Goal: Task Accomplishment & Management: Manage account settings

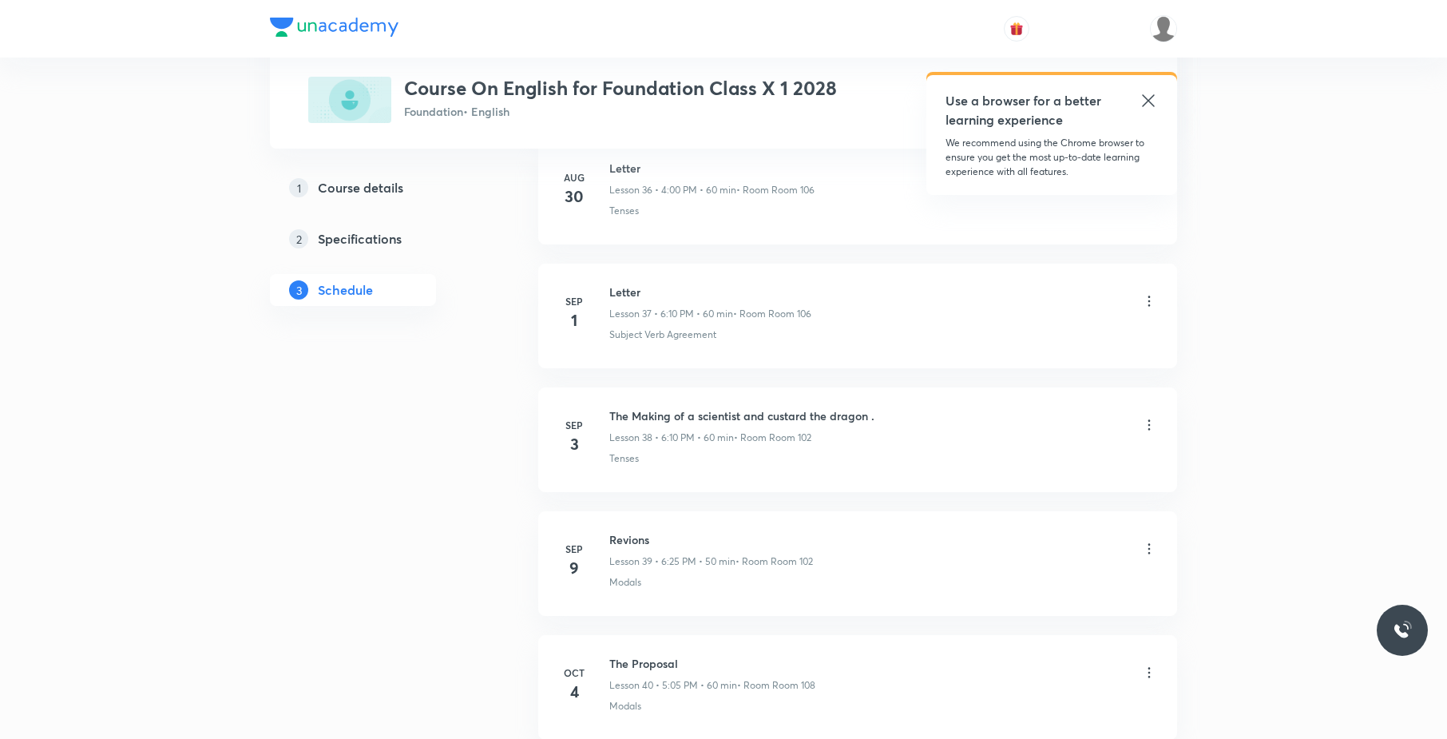
scroll to position [5641, 0]
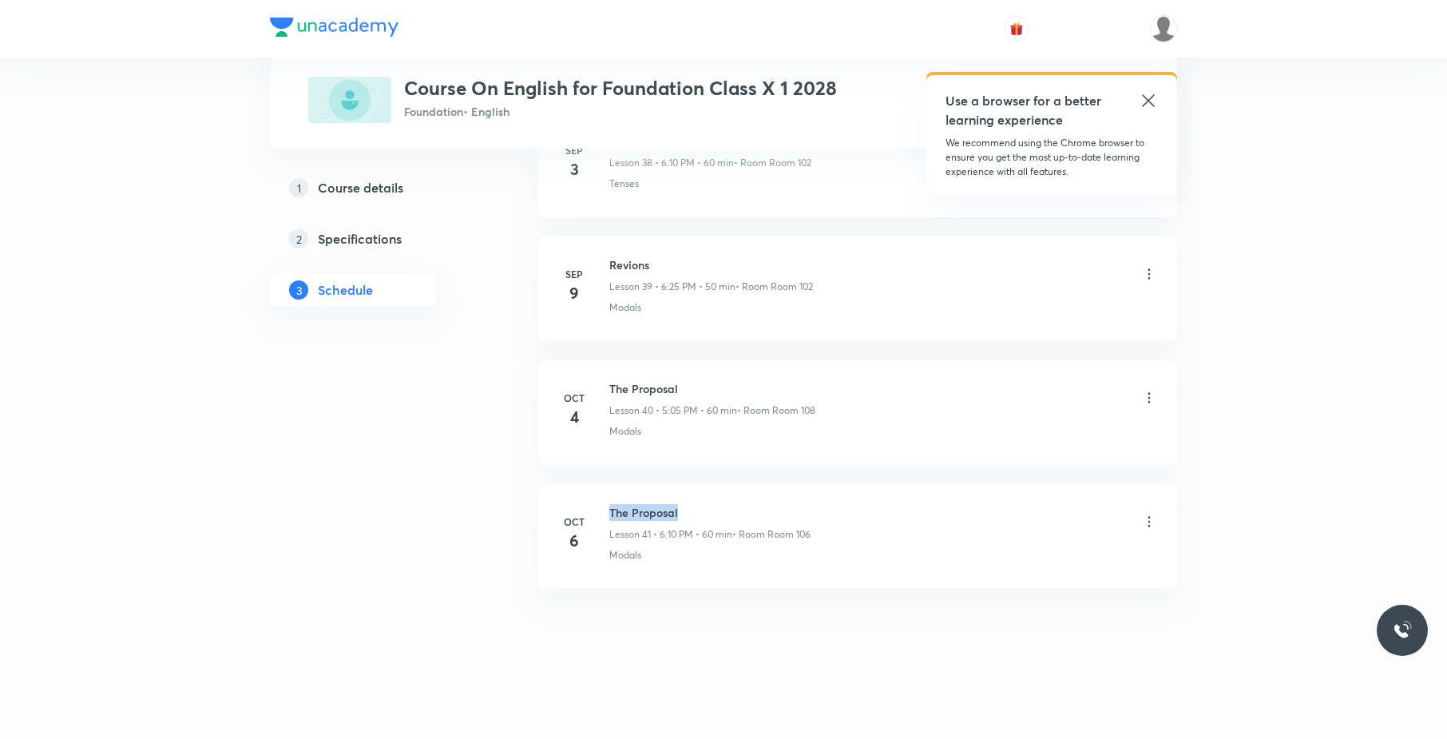
drag, startPoint x: 698, startPoint y: 484, endPoint x: 612, endPoint y: 500, distance: 87.7
click at [612, 500] on li "[DATE] The Proposal Lesson 41 • 6:10 PM • 60 min • Room Room 106 Modals" at bounding box center [857, 536] width 639 height 105
copy h6 "The Proposal"
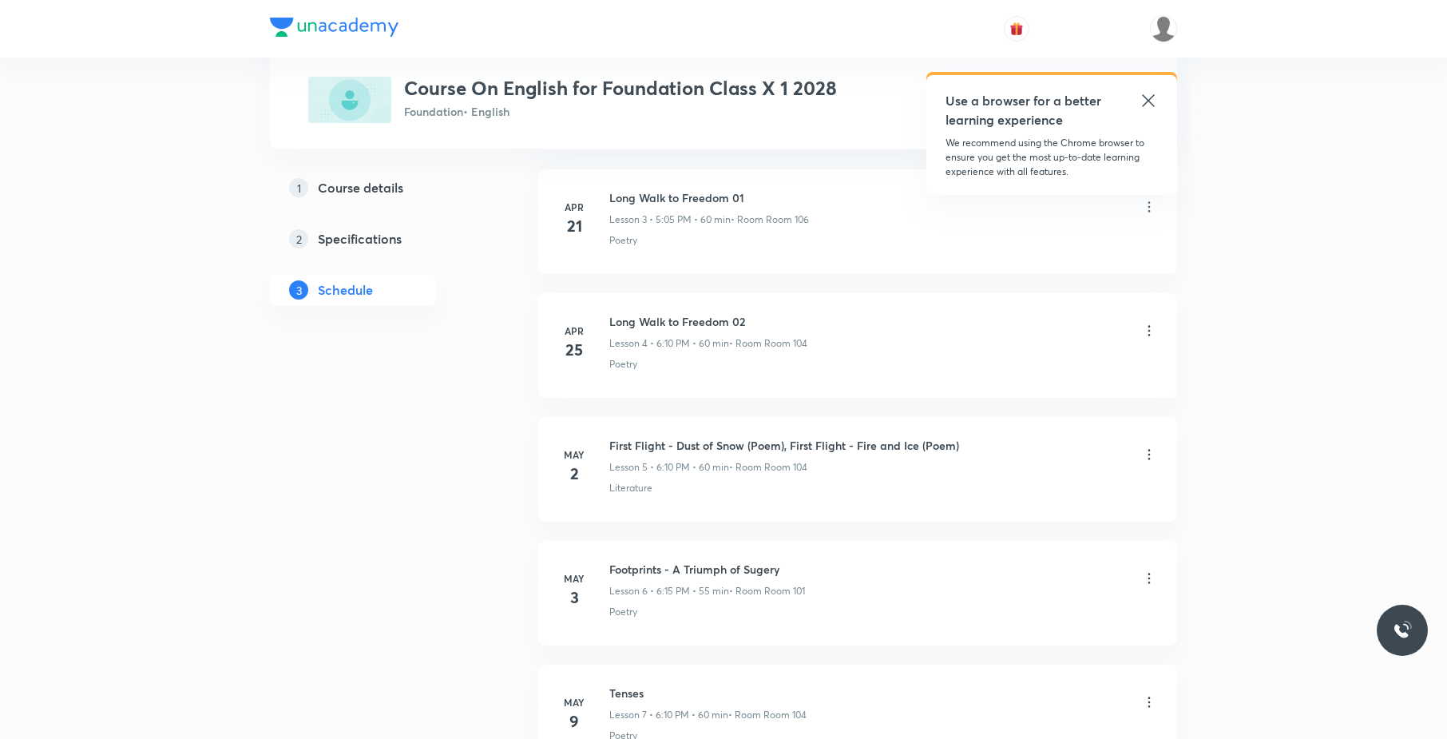
scroll to position [0, 0]
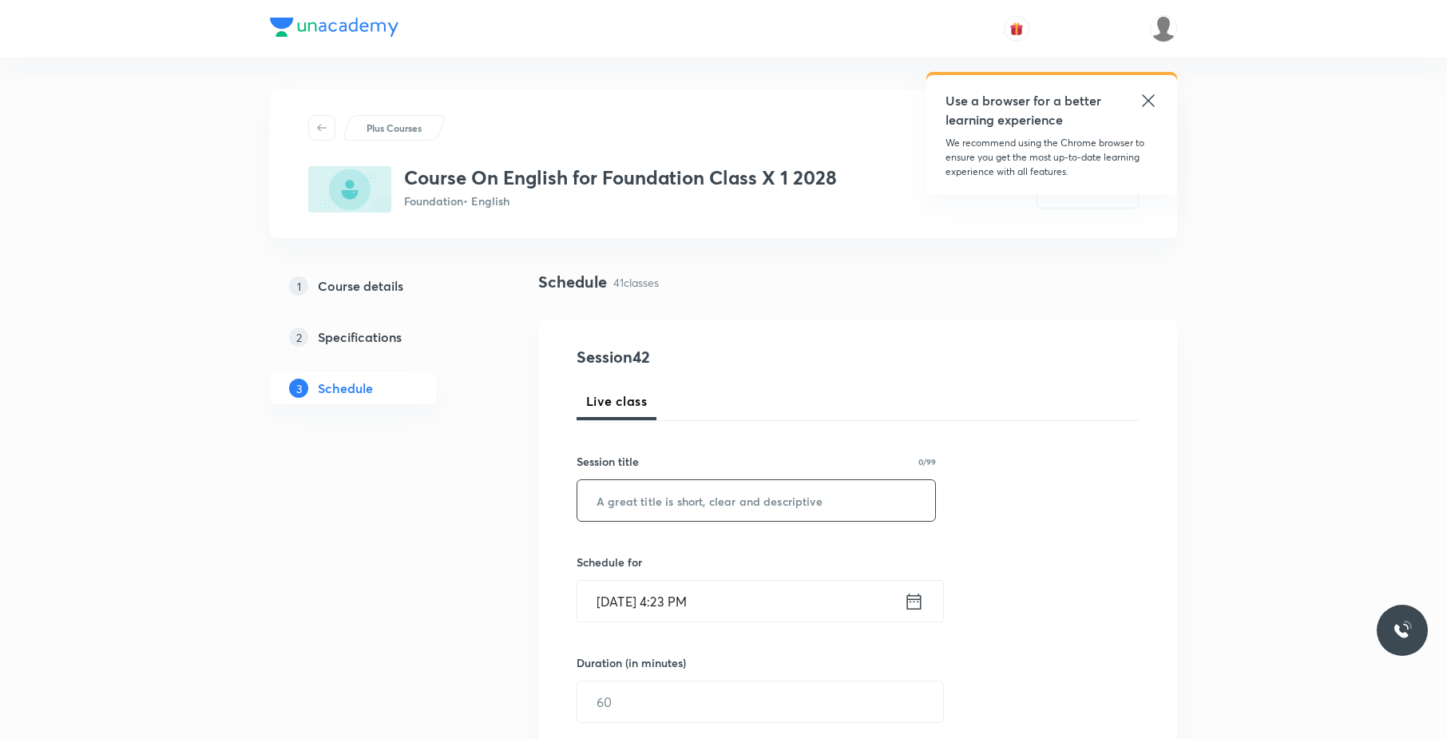
click at [822, 502] on input "text" at bounding box center [756, 500] width 358 height 41
paste input "The Proposal"
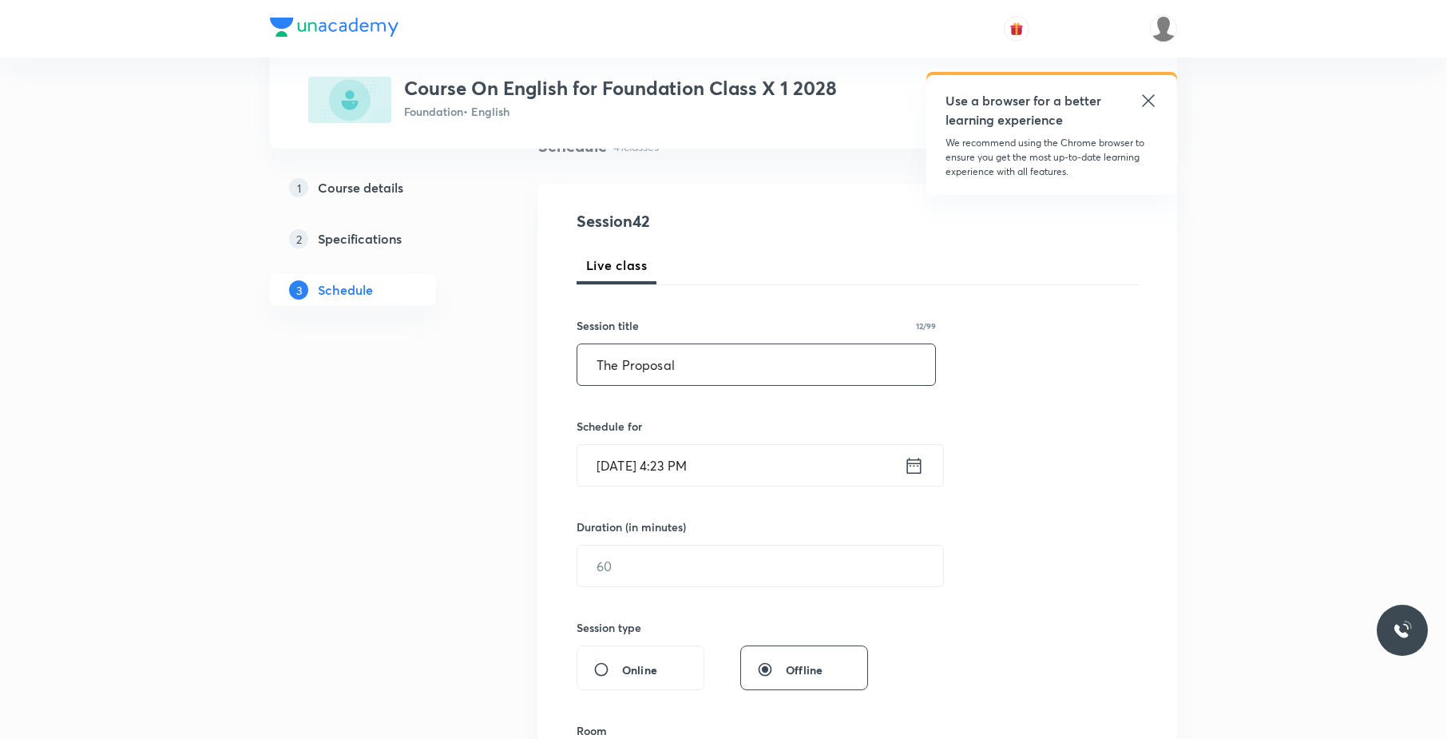
scroll to position [137, 0]
type input "The Proposal"
click at [755, 450] on input "[DATE] 4:23 PM" at bounding box center [740, 463] width 327 height 41
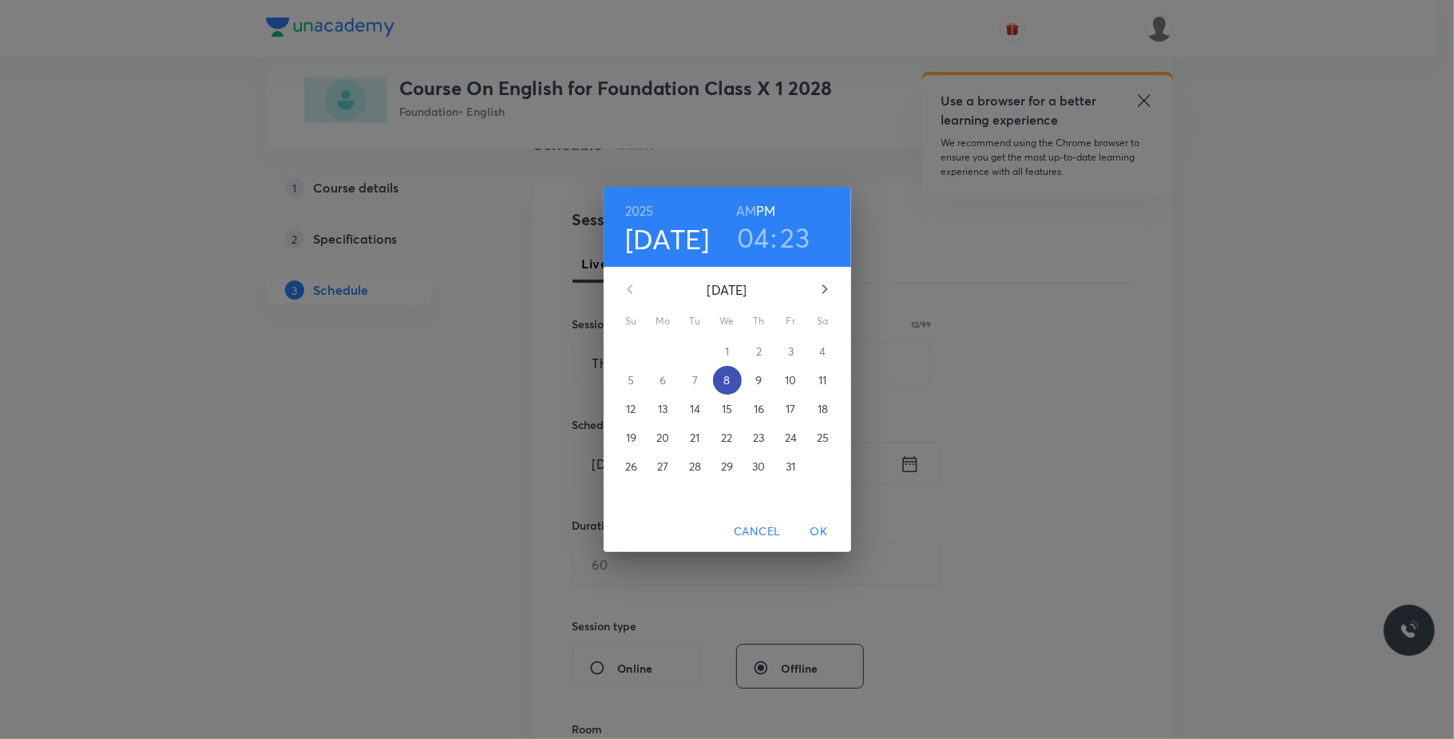
click at [727, 371] on button "8" at bounding box center [727, 380] width 29 height 29
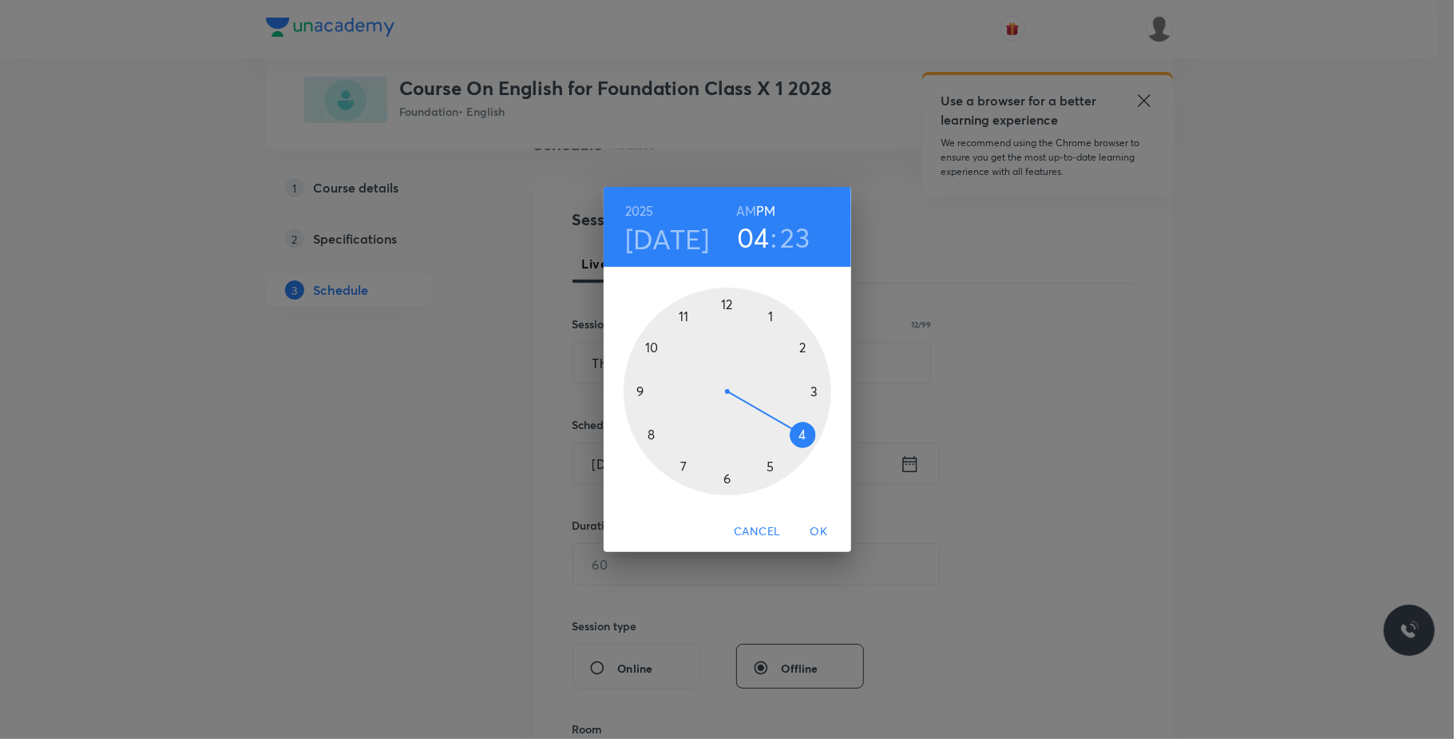
click at [775, 461] on div at bounding box center [728, 392] width 208 height 208
click at [771, 319] on div at bounding box center [728, 392] width 208 height 208
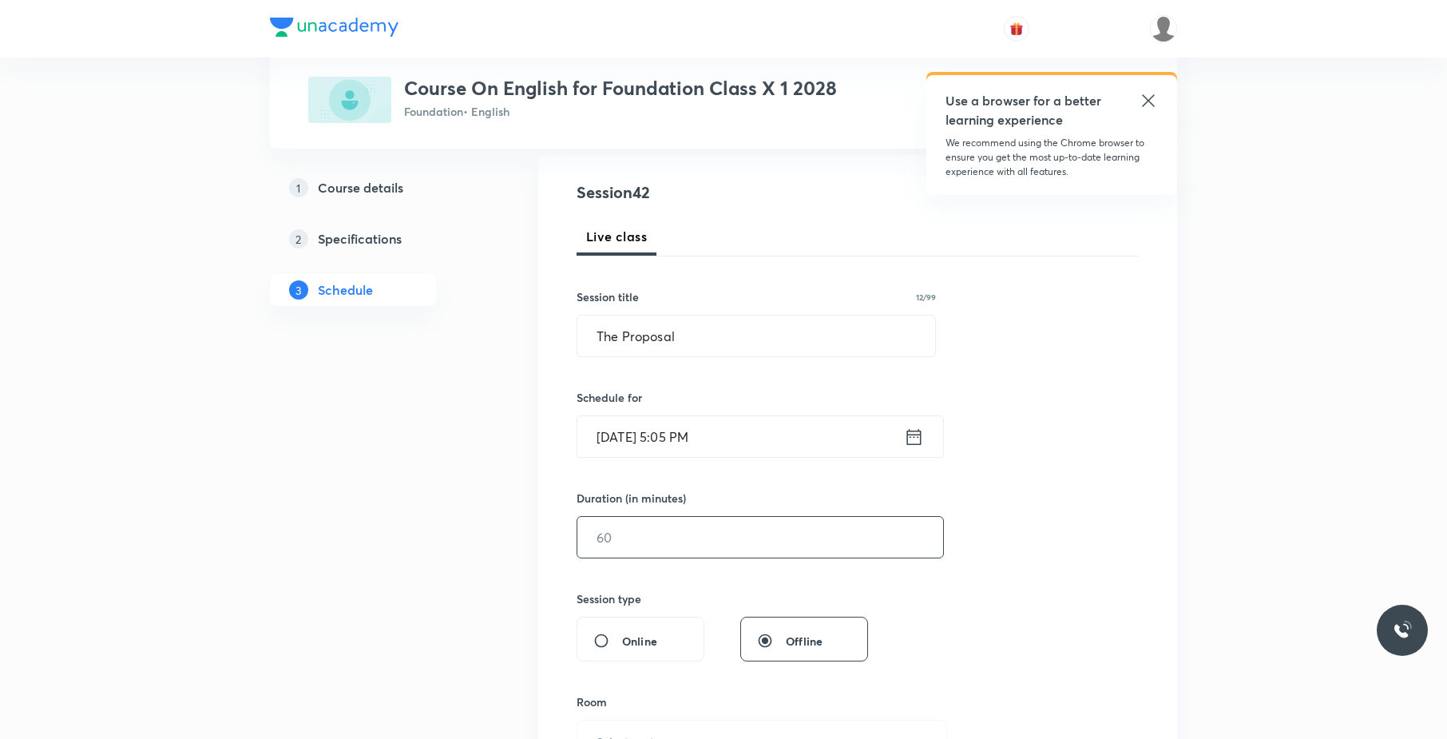
scroll to position [166, 0]
click at [710, 556] on input "text" at bounding box center [760, 535] width 366 height 41
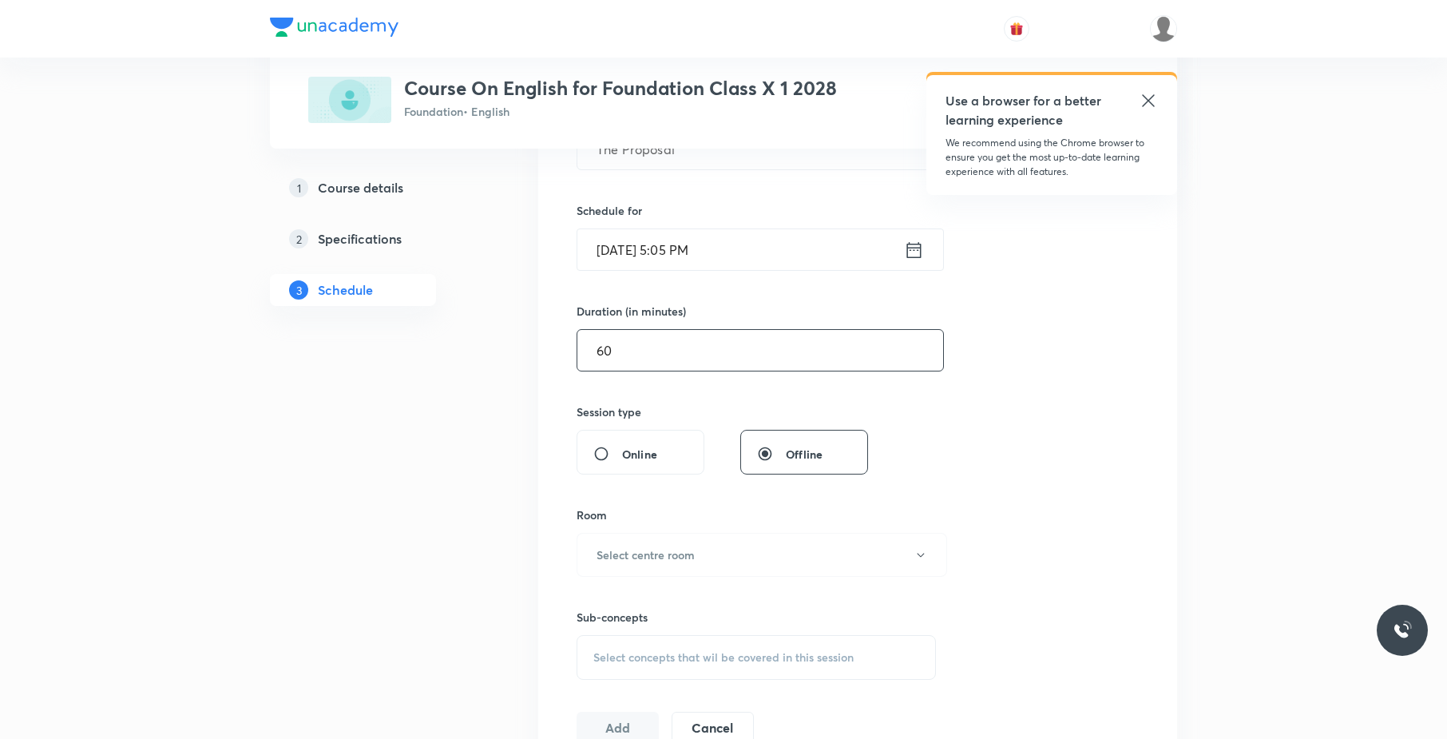
scroll to position [352, 0]
type input "60"
click at [710, 556] on button "Select centre room" at bounding box center [762, 554] width 371 height 44
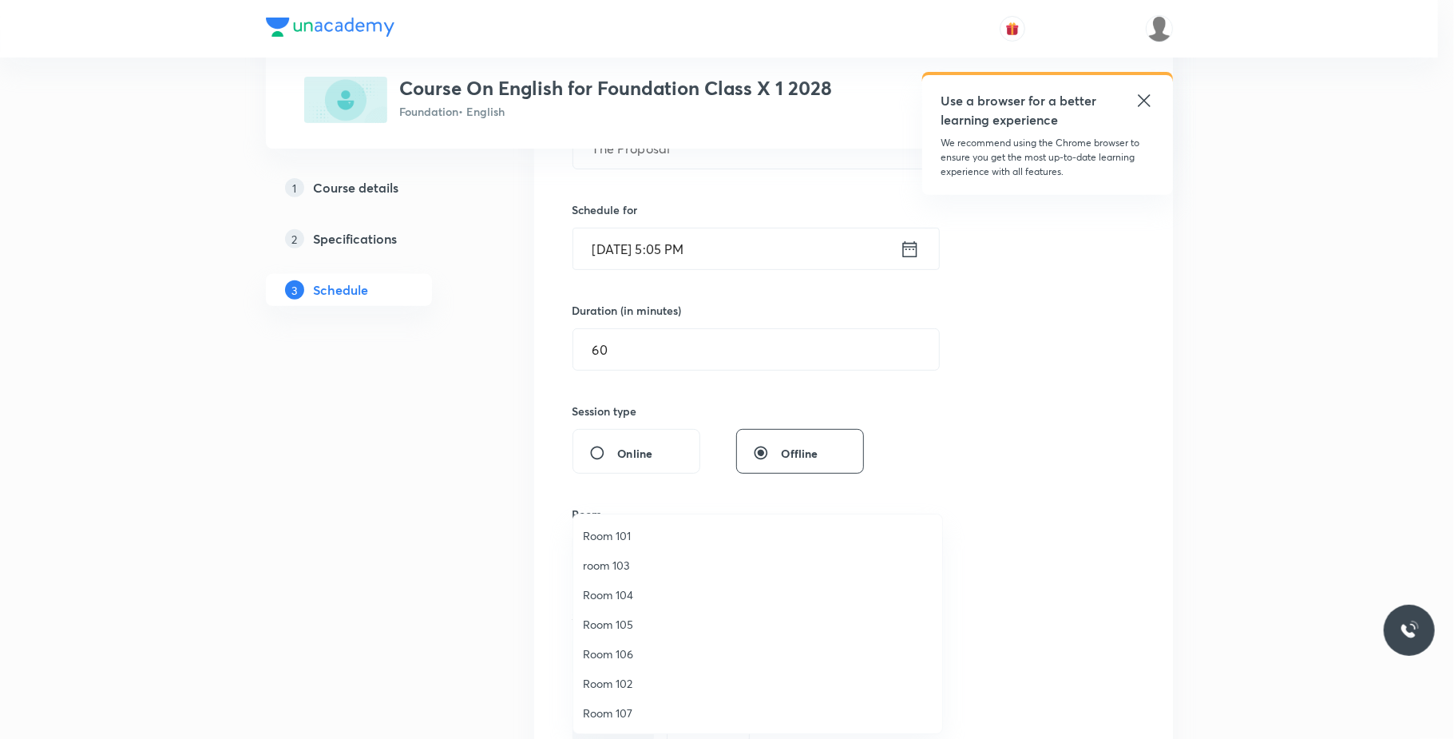
click at [652, 681] on span "Room 102" at bounding box center [758, 683] width 350 height 17
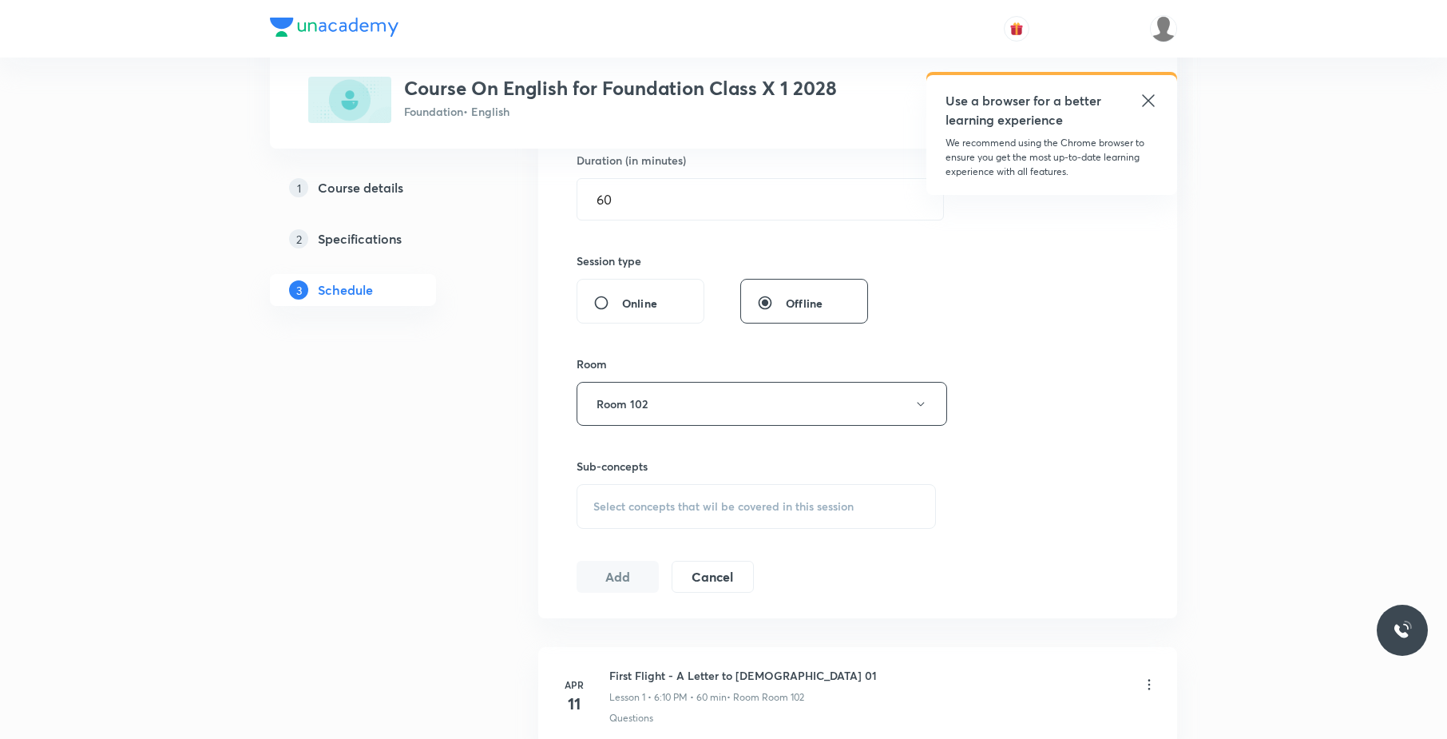
scroll to position [510, 0]
click at [724, 515] on div "Select concepts that wil be covered in this session" at bounding box center [756, 499] width 359 height 45
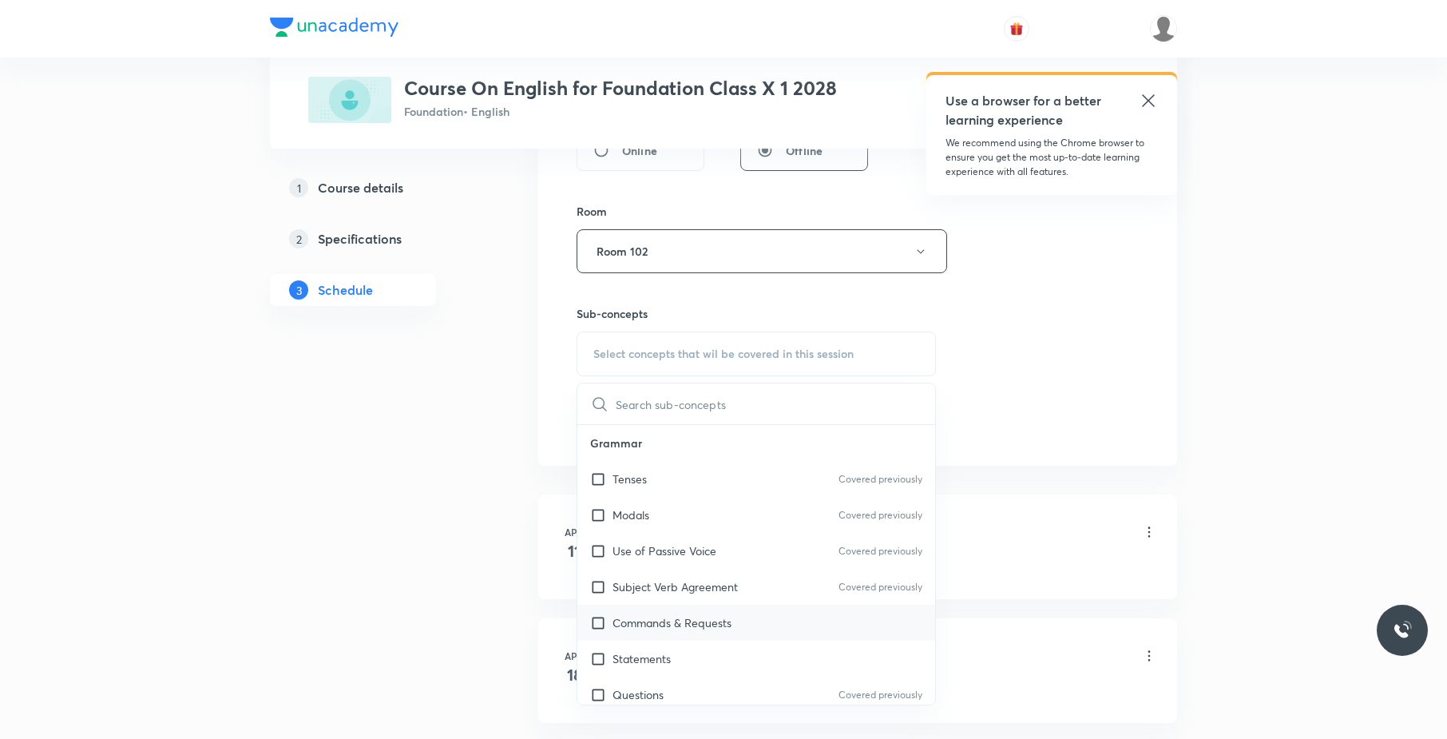
scroll to position [657, 0]
drag, startPoint x: 692, startPoint y: 576, endPoint x: 943, endPoint y: 494, distance: 264.7
click at [700, 572] on div "Subject Verb Agreement Covered previously" at bounding box center [756, 585] width 358 height 36
checkbox input "true"
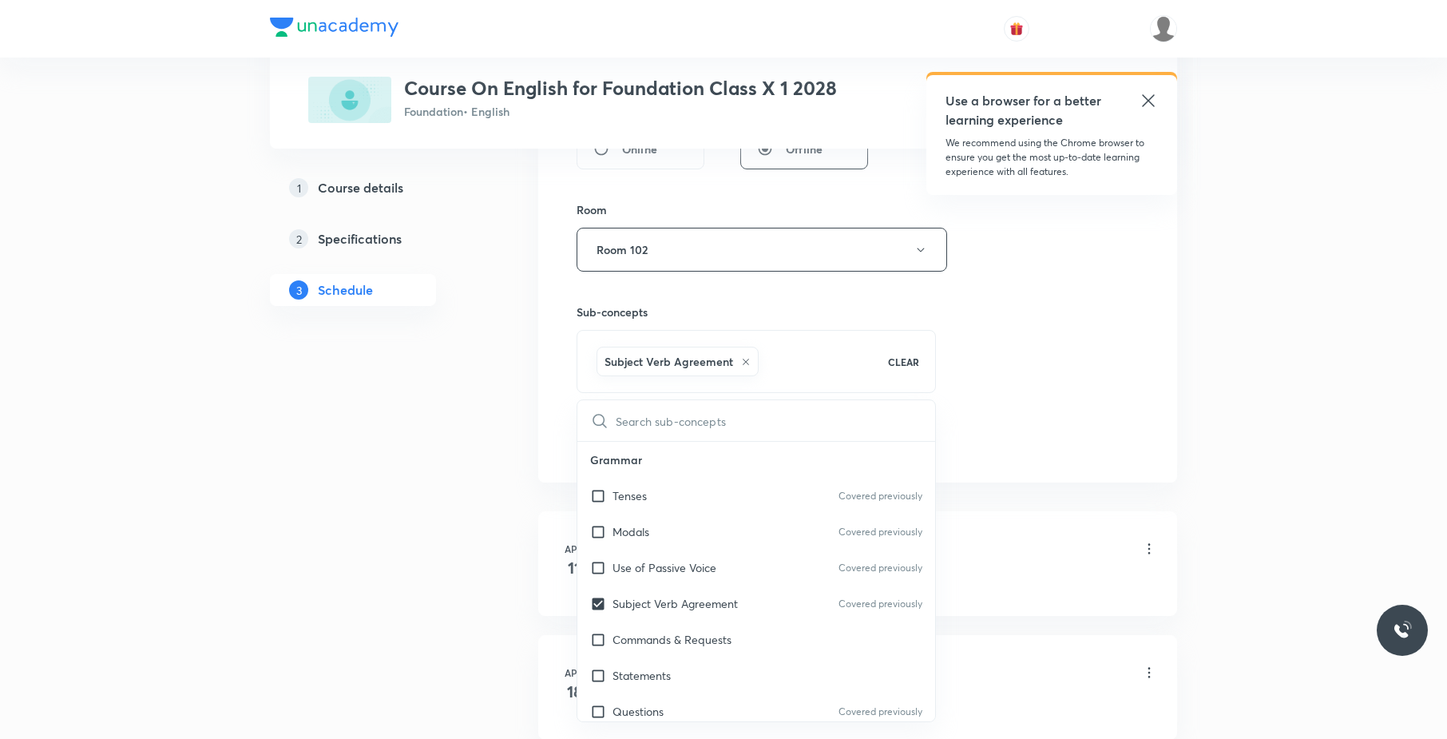
drag, startPoint x: 1018, startPoint y: 422, endPoint x: 982, endPoint y: 439, distance: 38.9
click at [1016, 422] on div "Session 42 Live class Session title 12/99 The Proposal ​ Schedule for [DATE] 5:…" at bounding box center [858, 72] width 562 height 768
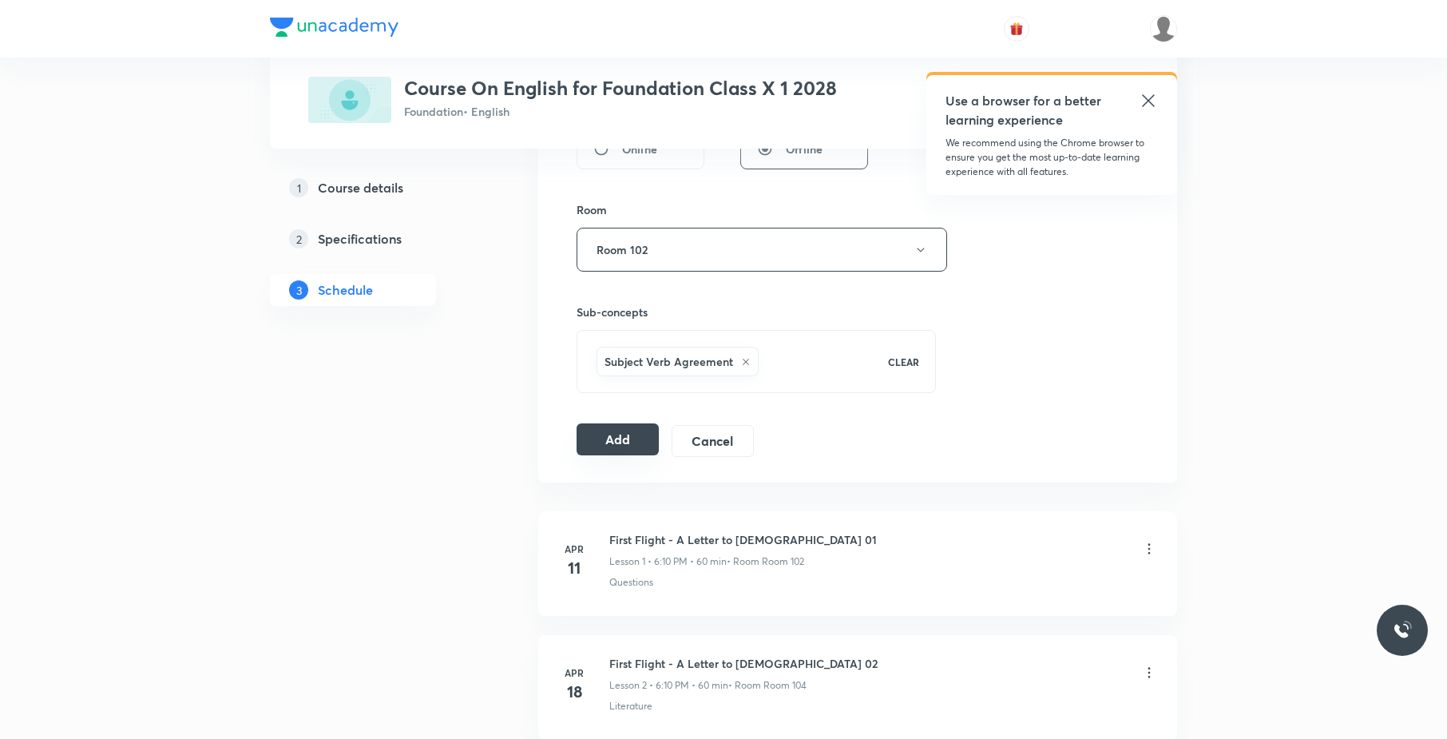
click at [624, 450] on button "Add" at bounding box center [618, 439] width 82 height 32
